Goal: Obtain resource: Obtain resource

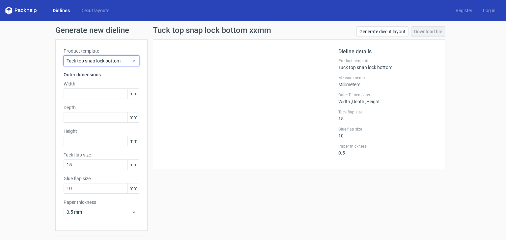
click at [133, 60] on icon at bounding box center [133, 60] width 5 height 5
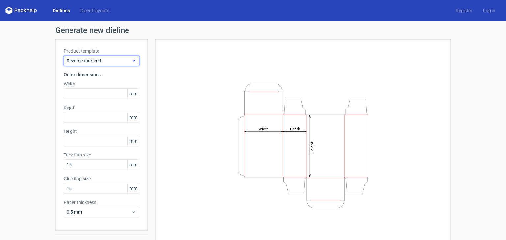
click at [133, 61] on icon at bounding box center [133, 60] width 5 height 5
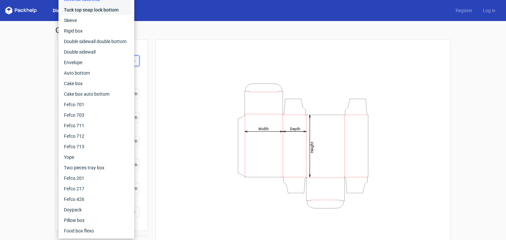
click at [112, 9] on div "Tuck top snap lock bottom" at bounding box center [96, 10] width 70 height 11
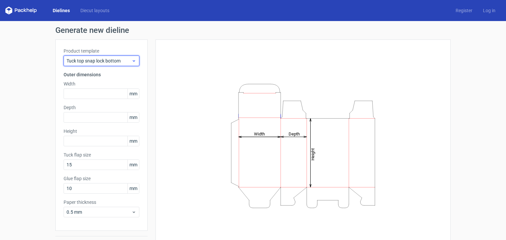
click at [131, 60] on icon at bounding box center [133, 60] width 5 height 5
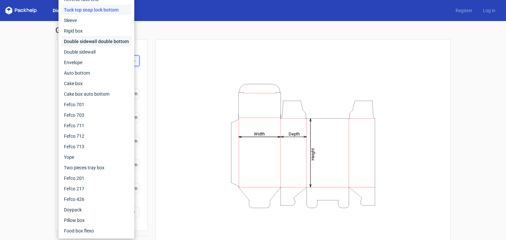
click at [115, 44] on div "Double sidewall double bottom" at bounding box center [96, 41] width 70 height 11
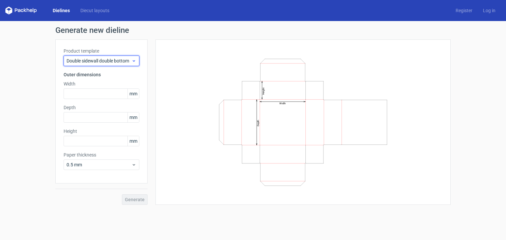
click at [134, 60] on icon at bounding box center [133, 60] width 5 height 5
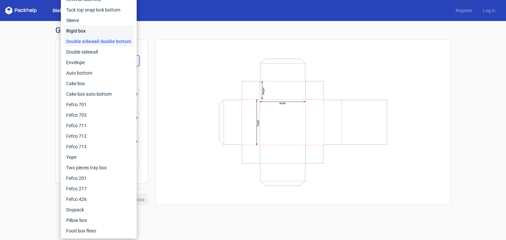
click at [87, 30] on div "Rigid box" at bounding box center [99, 31] width 70 height 11
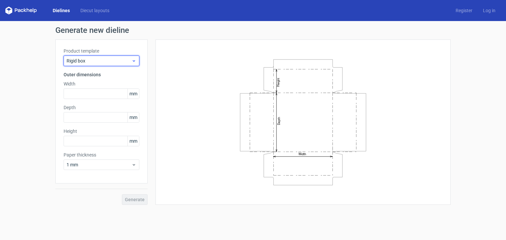
click at [136, 63] on icon at bounding box center [133, 60] width 5 height 5
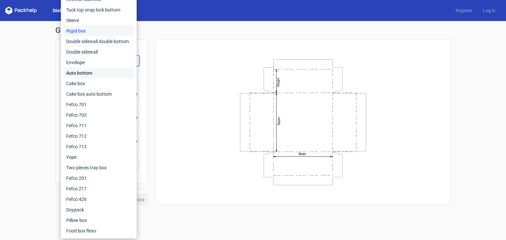
click at [98, 75] on div "Auto bottom" at bounding box center [99, 73] width 70 height 11
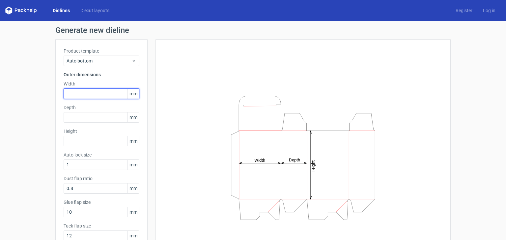
click at [93, 95] on input "text" at bounding box center [102, 94] width 76 height 11
type input "173"
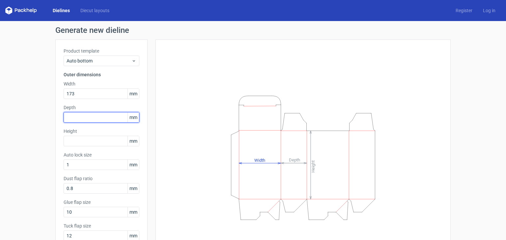
click at [85, 118] on input "text" at bounding box center [102, 117] width 76 height 11
type input "173"
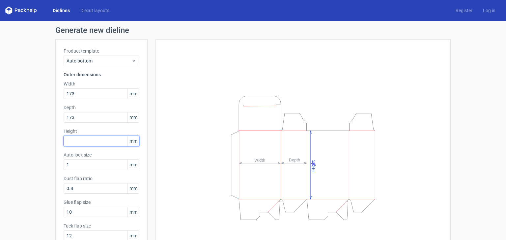
click at [84, 143] on input "text" at bounding box center [102, 141] width 76 height 11
type input "87"
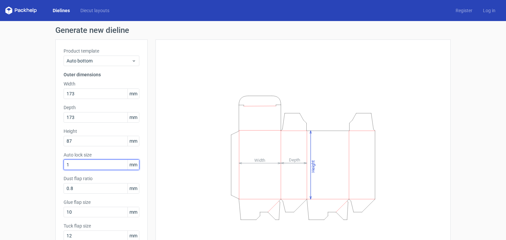
click at [83, 163] on input "1" at bounding box center [102, 165] width 76 height 11
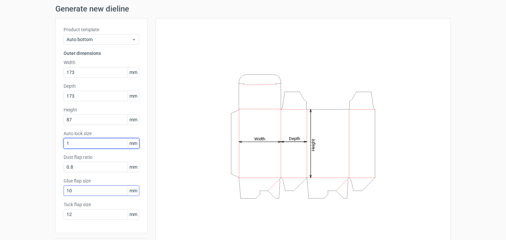
scroll to position [33, 0]
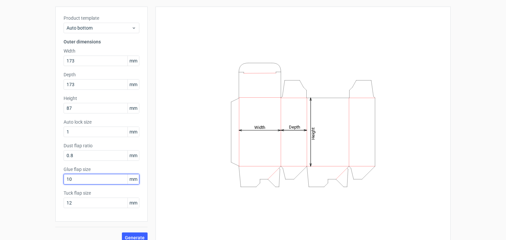
click at [82, 179] on input "10" at bounding box center [102, 179] width 76 height 11
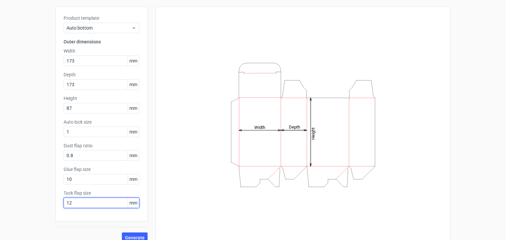
drag, startPoint x: 83, startPoint y: 204, endPoint x: 65, endPoint y: 204, distance: 18.4
click at [65, 204] on input "12" at bounding box center [102, 203] width 76 height 11
type input "108"
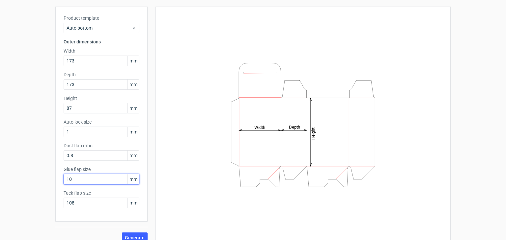
click at [77, 181] on input "10" at bounding box center [102, 179] width 76 height 11
drag, startPoint x: 95, startPoint y: 180, endPoint x: 43, endPoint y: 179, distance: 51.4
click at [43, 179] on div "Generate new dieline Product template Auto bottom Outer dimensions Width 173 mm…" at bounding box center [253, 118] width 506 height 261
type input "15"
click at [91, 155] on input "0.8" at bounding box center [102, 156] width 76 height 11
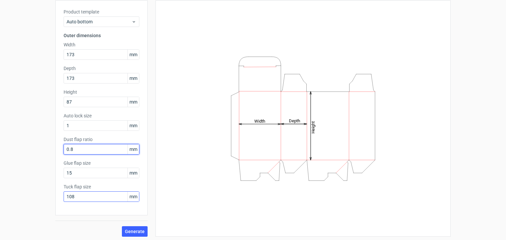
scroll to position [41, 0]
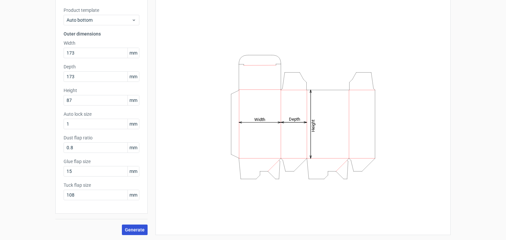
click at [129, 230] on span "Generate" at bounding box center [135, 230] width 20 height 5
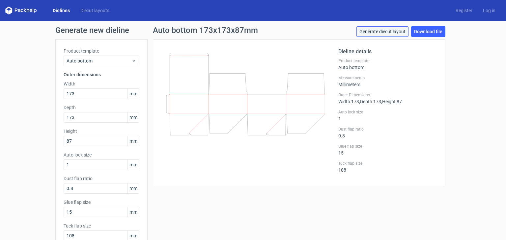
click at [378, 32] on link "Generate diecut layout" at bounding box center [382, 31] width 52 height 11
click at [430, 33] on link "Download file" at bounding box center [428, 31] width 34 height 11
